Goal: Task Accomplishment & Management: Use online tool/utility

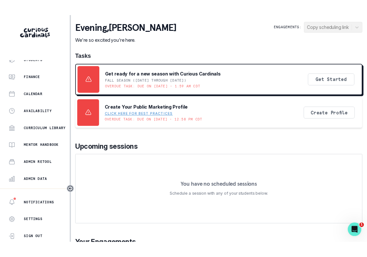
scroll to position [79, 0]
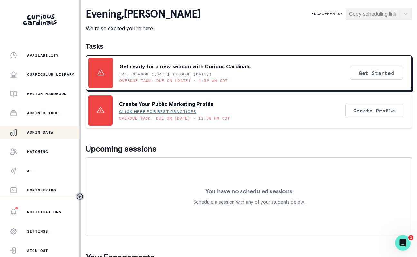
click at [61, 133] on div "Admin Data" at bounding box center [45, 133] width 70 height 8
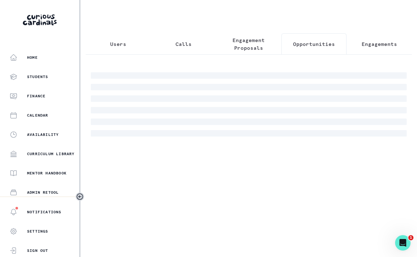
click at [305, 40] on button "Opportunities" at bounding box center [313, 43] width 65 height 21
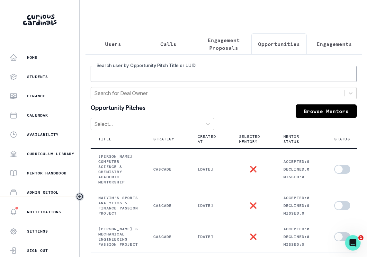
click at [241, 73] on input "Search user by Opportunity Pitch Title or UUID" at bounding box center [224, 74] width 266 height 16
type input "sahar"
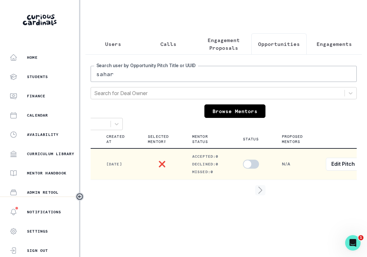
scroll to position [0, 112]
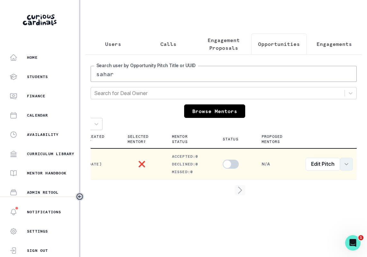
click at [342, 171] on button "row menu" at bounding box center [346, 164] width 13 height 13
click at [330, 184] on button "View order" at bounding box center [306, 184] width 88 height 10
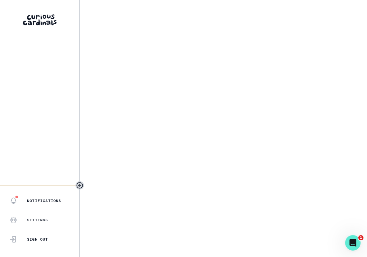
select select "2e0e0867-17d0-41a8-92b9-7b446b3bc83e"
select select "081c1729-1b6d-4ee4-bef9-d4d1315783fb"
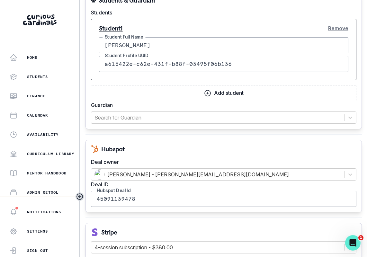
scroll to position [804, 0]
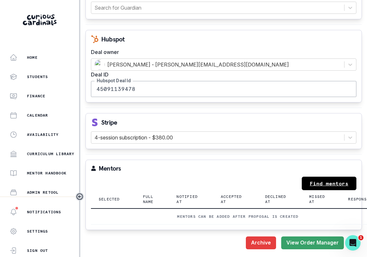
click at [323, 184] on link "Find mentors" at bounding box center [329, 184] width 55 height 14
